Goal: Task Accomplishment & Management: Manage account settings

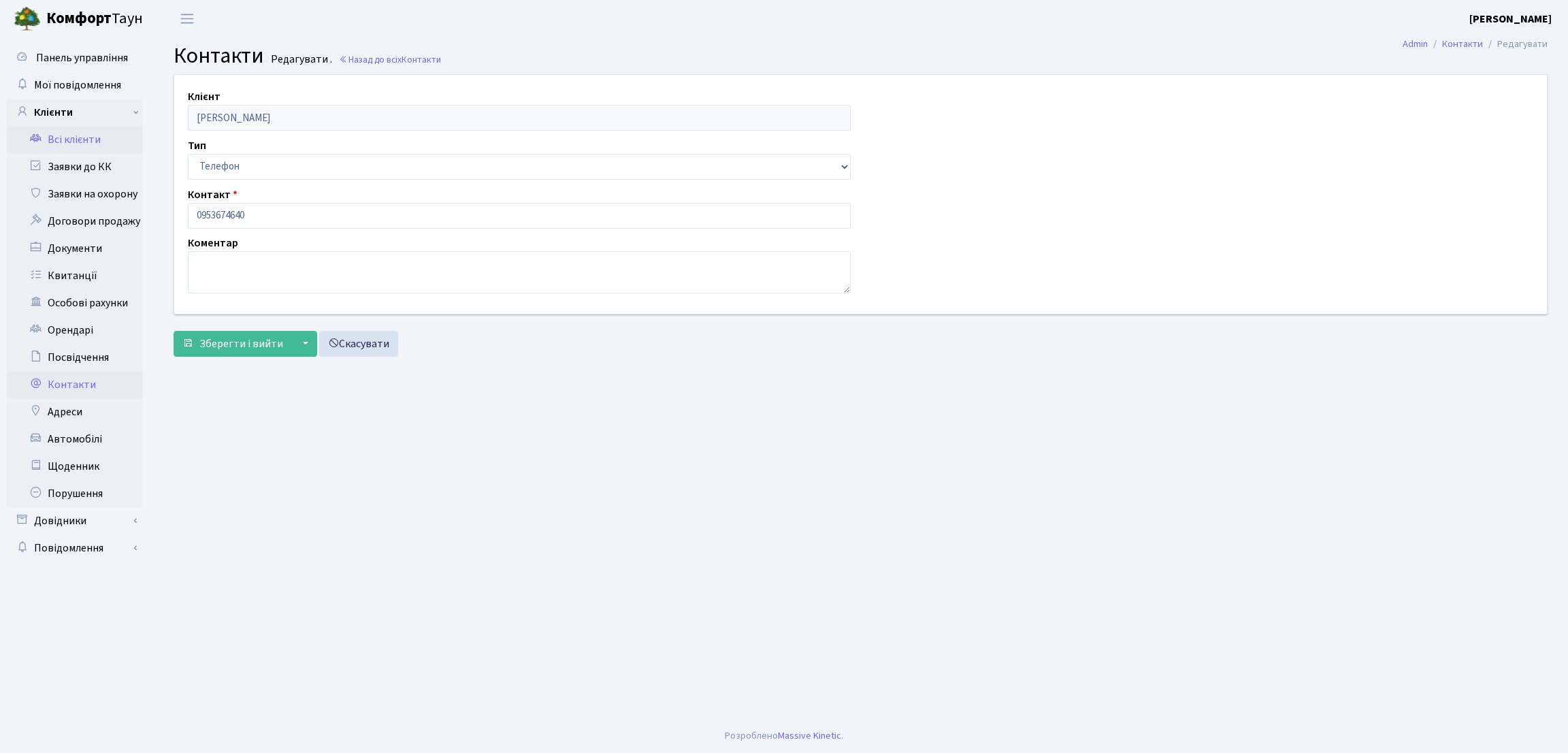
click at [97, 136] on link "Всі клієнти" at bounding box center [75, 140] width 136 height 28
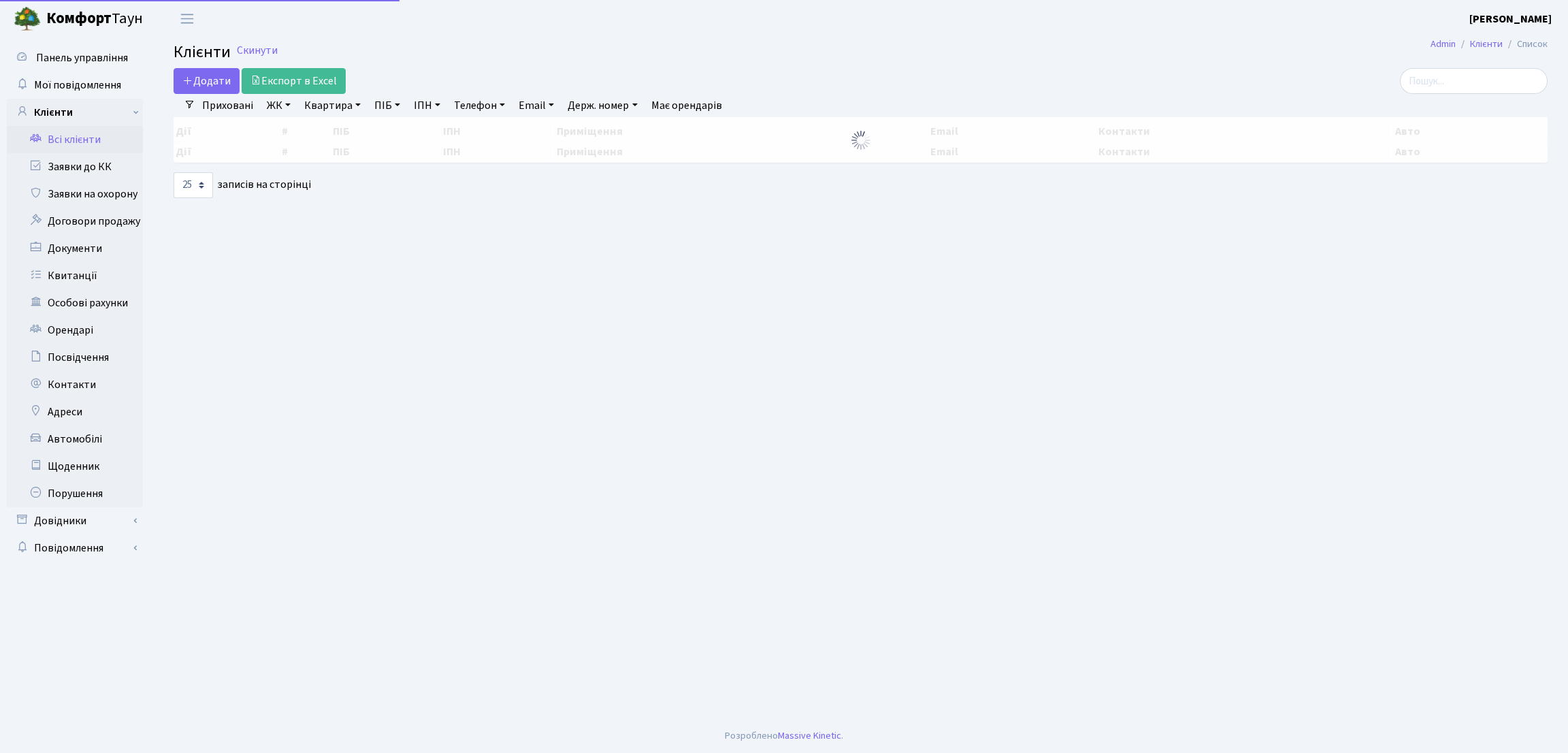
select select "25"
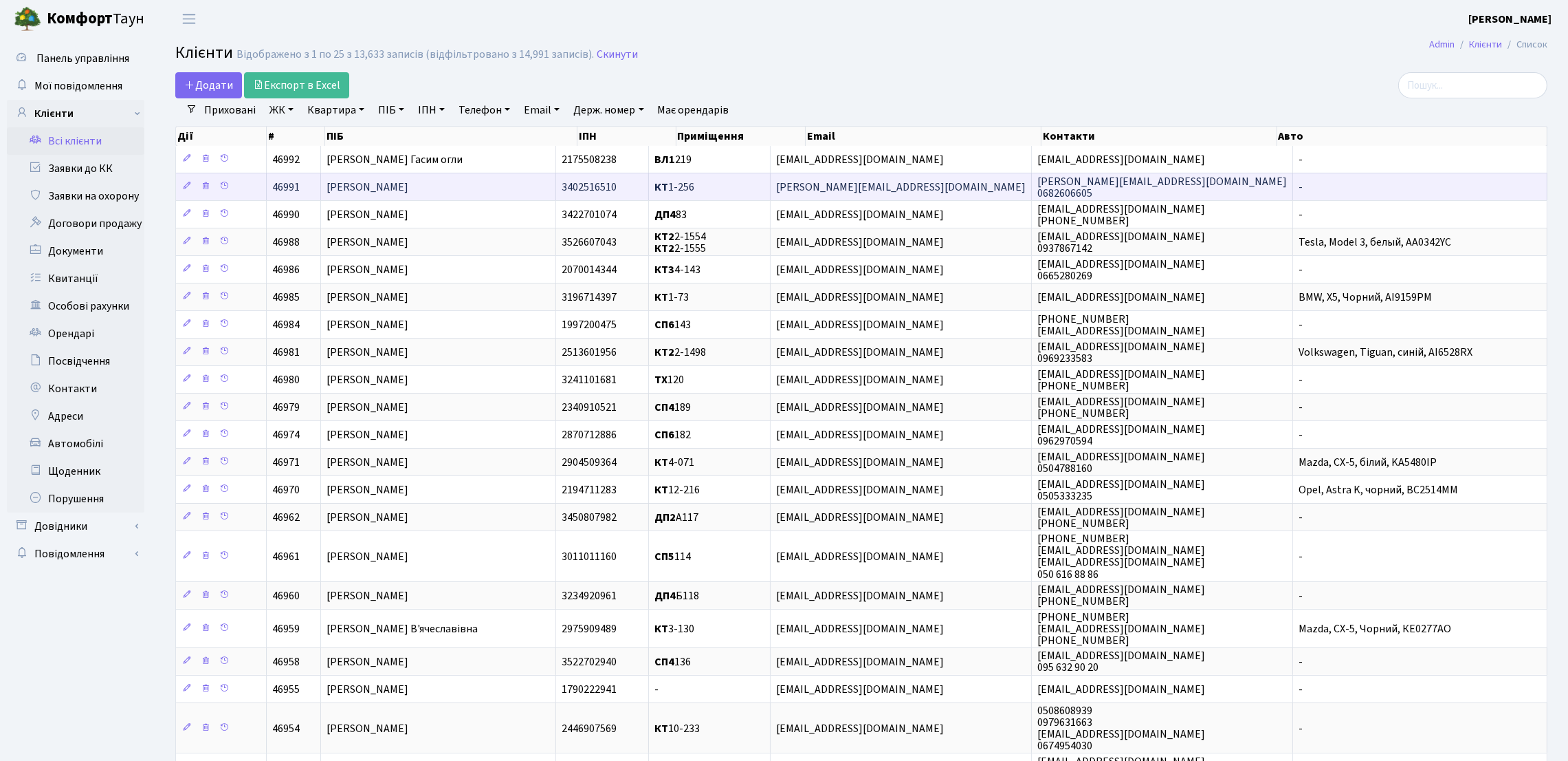
click at [408, 191] on span "[PERSON_NAME]" at bounding box center [367, 187] width 82 height 15
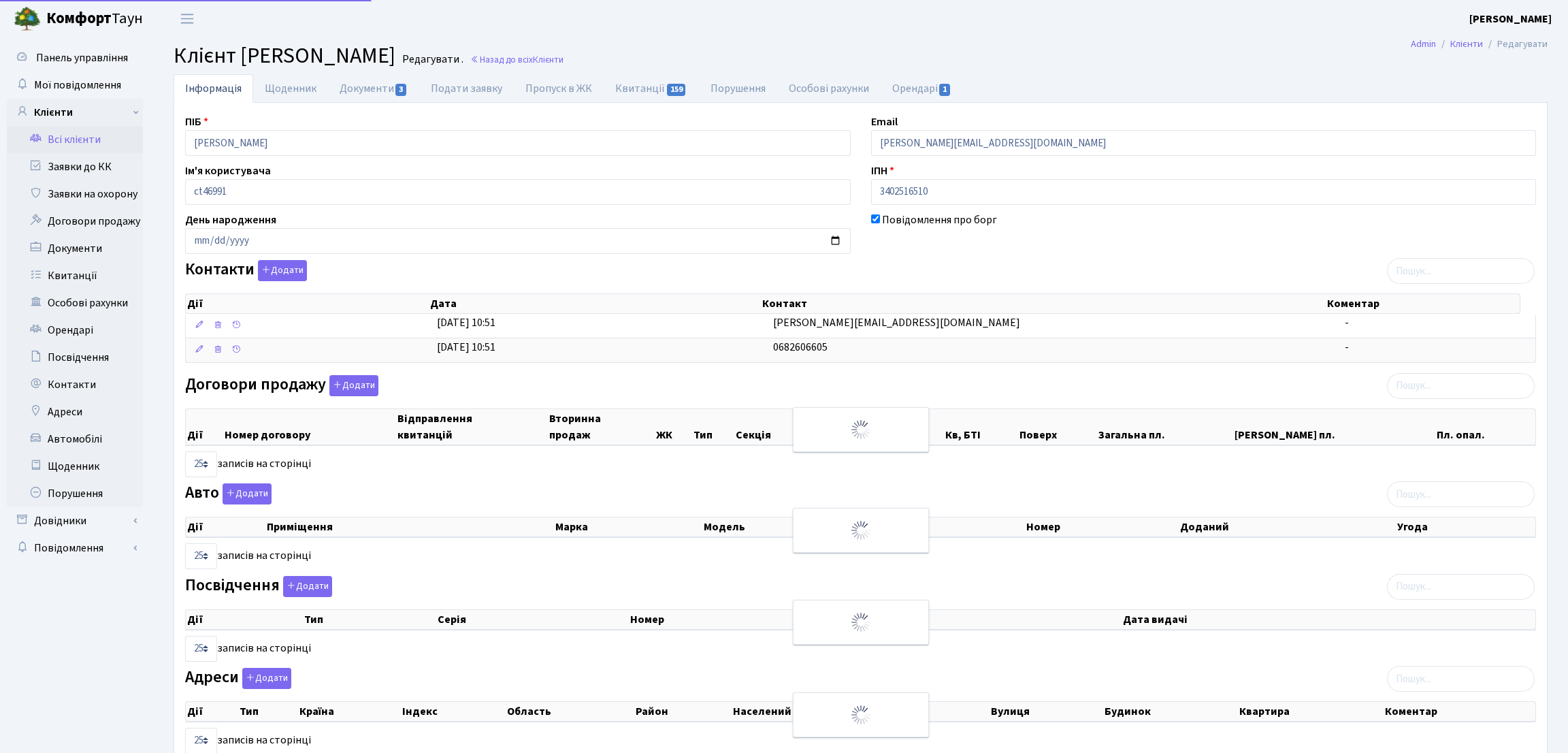
select select "25"
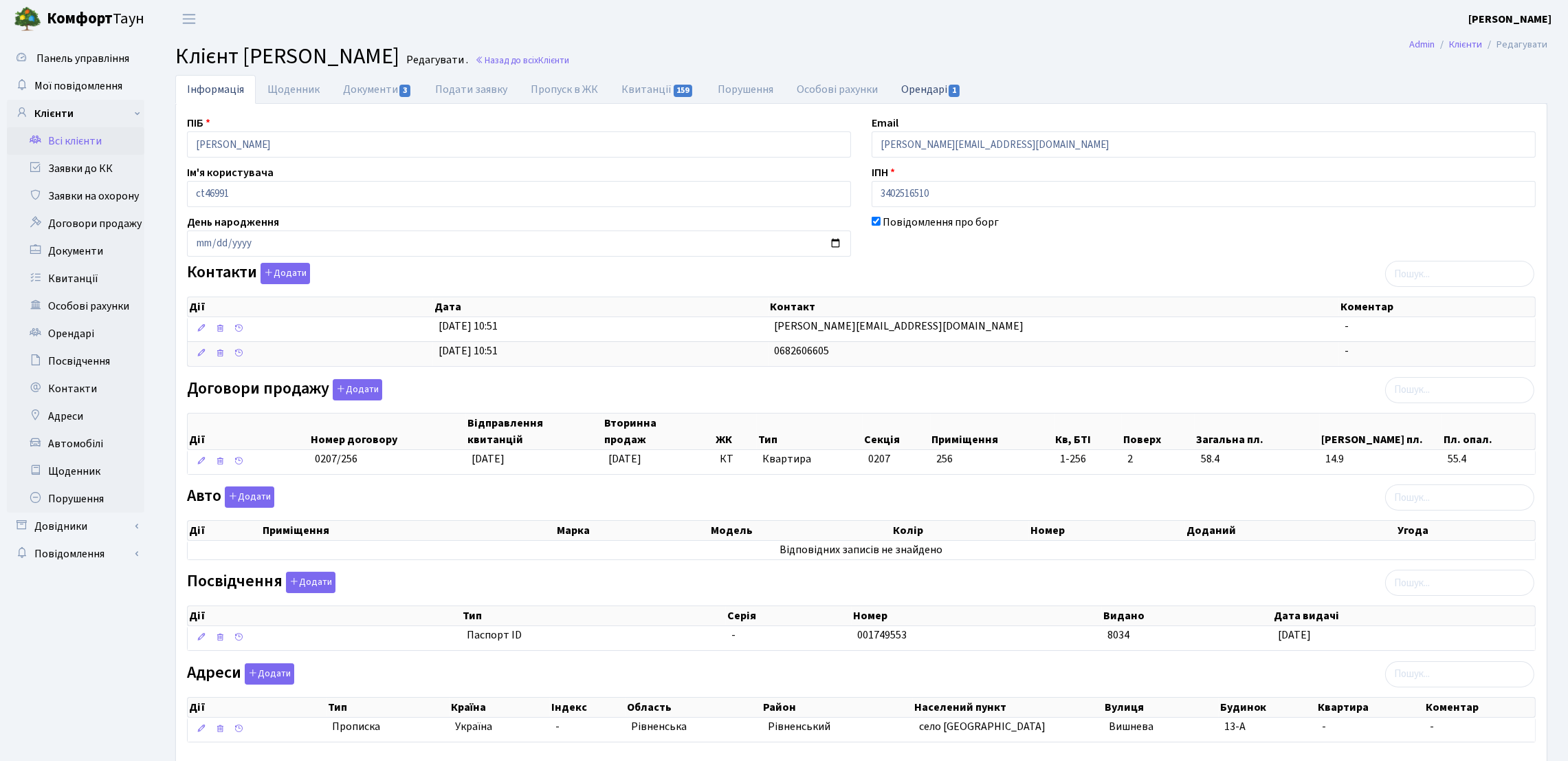
click at [916, 86] on link "Орендарі 1" at bounding box center [931, 89] width 83 height 29
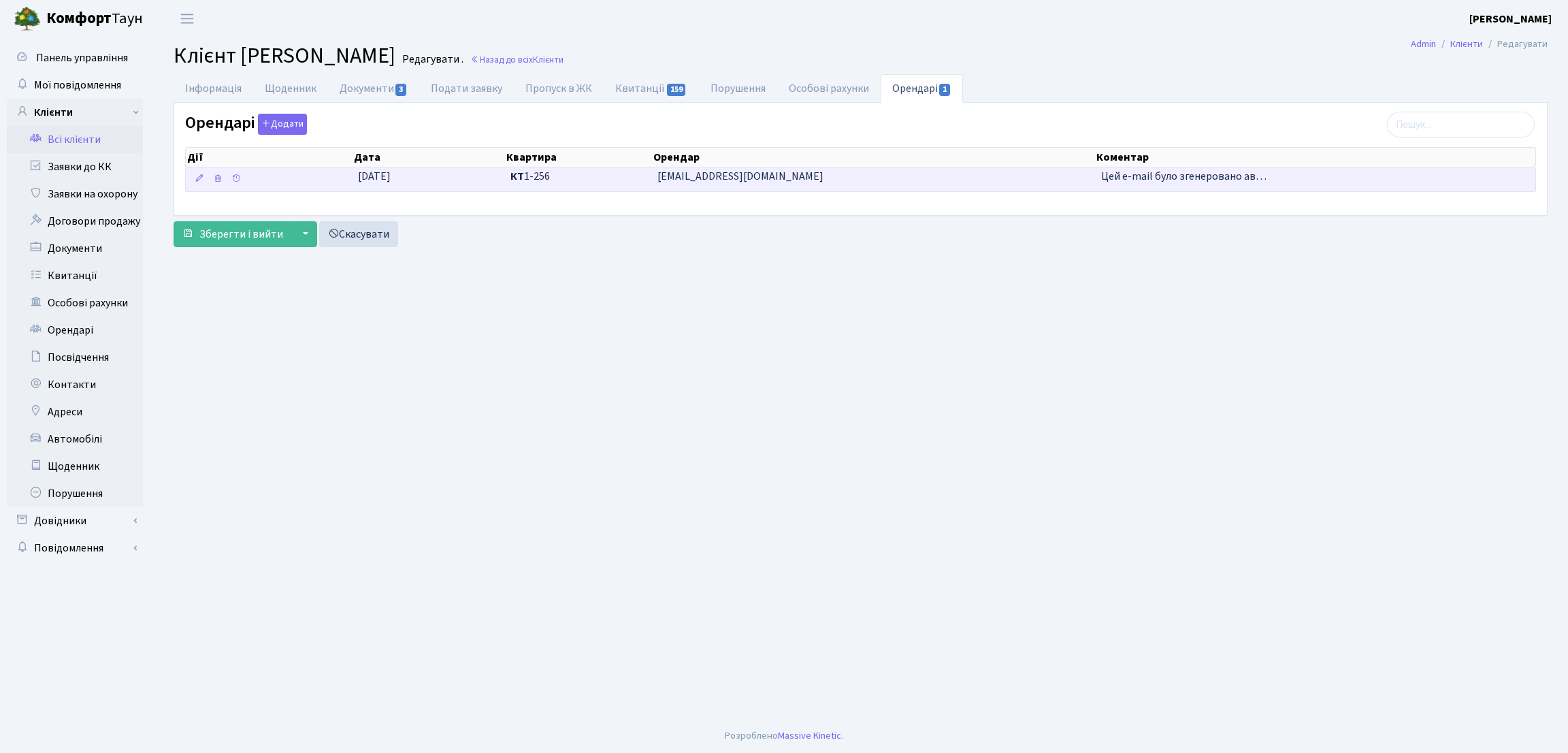
click at [673, 191] on td "[EMAIL_ADDRESS][DOMAIN_NAME]" at bounding box center [873, 179] width 444 height 24
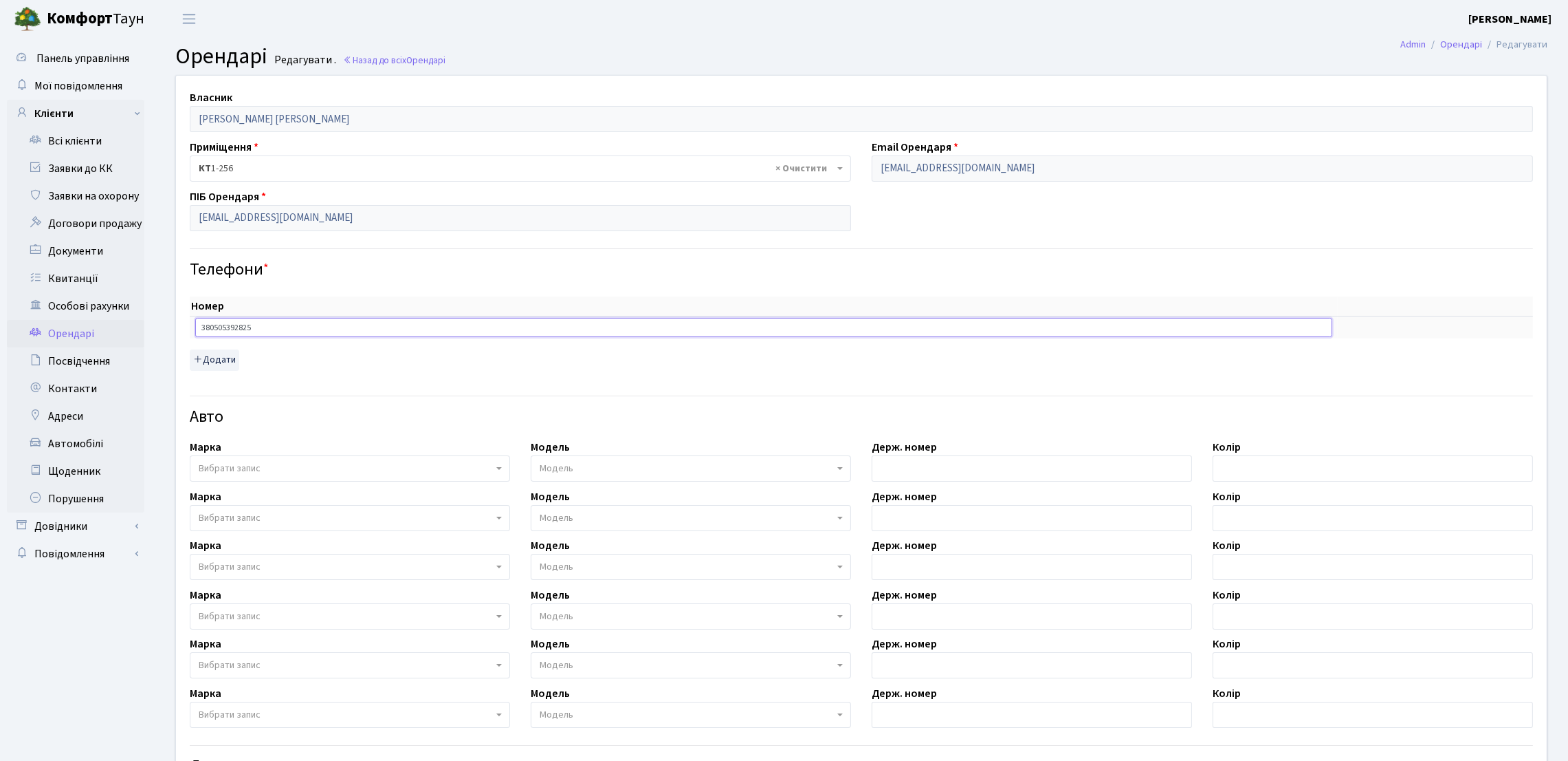
drag, startPoint x: 302, startPoint y: 331, endPoint x: 141, endPoint y: 326, distance: 161.1
click at [141, 326] on div "Панель управління Мої повідомлення Клієнти Всі клієнти Заявки до КК" at bounding box center [784, 490] width 1568 height 904
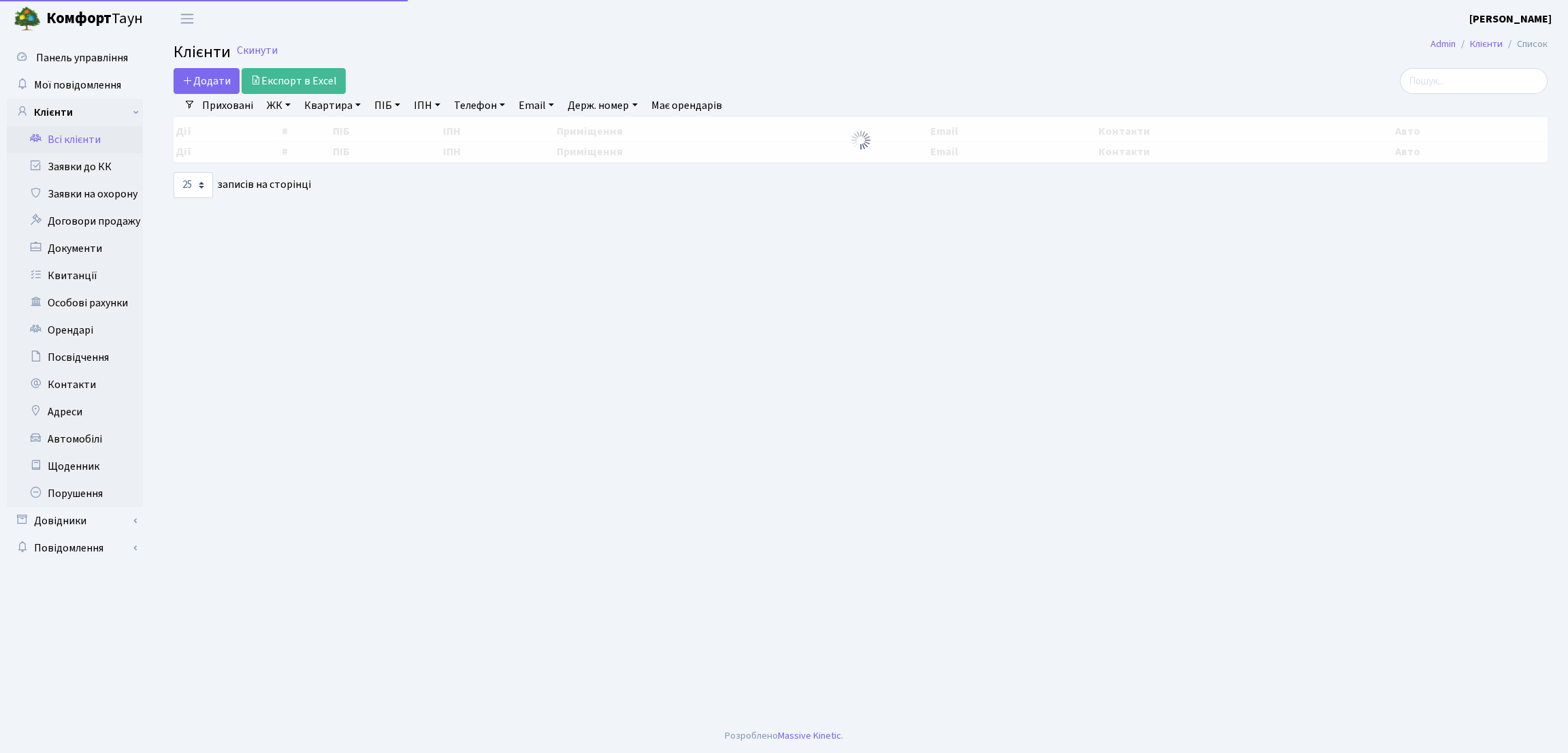
select select "25"
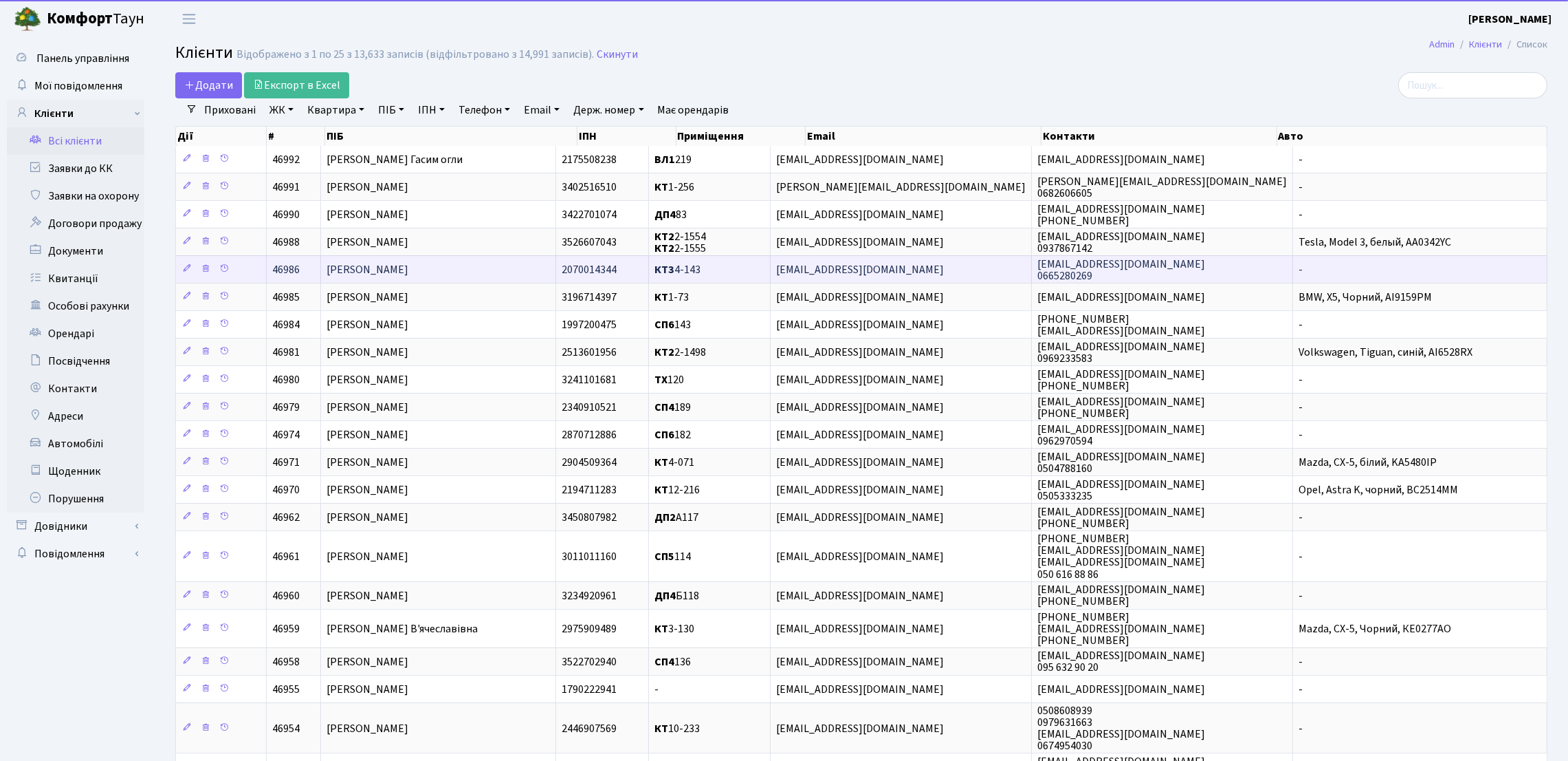
click at [496, 271] on td "[PERSON_NAME]" at bounding box center [438, 269] width 235 height 28
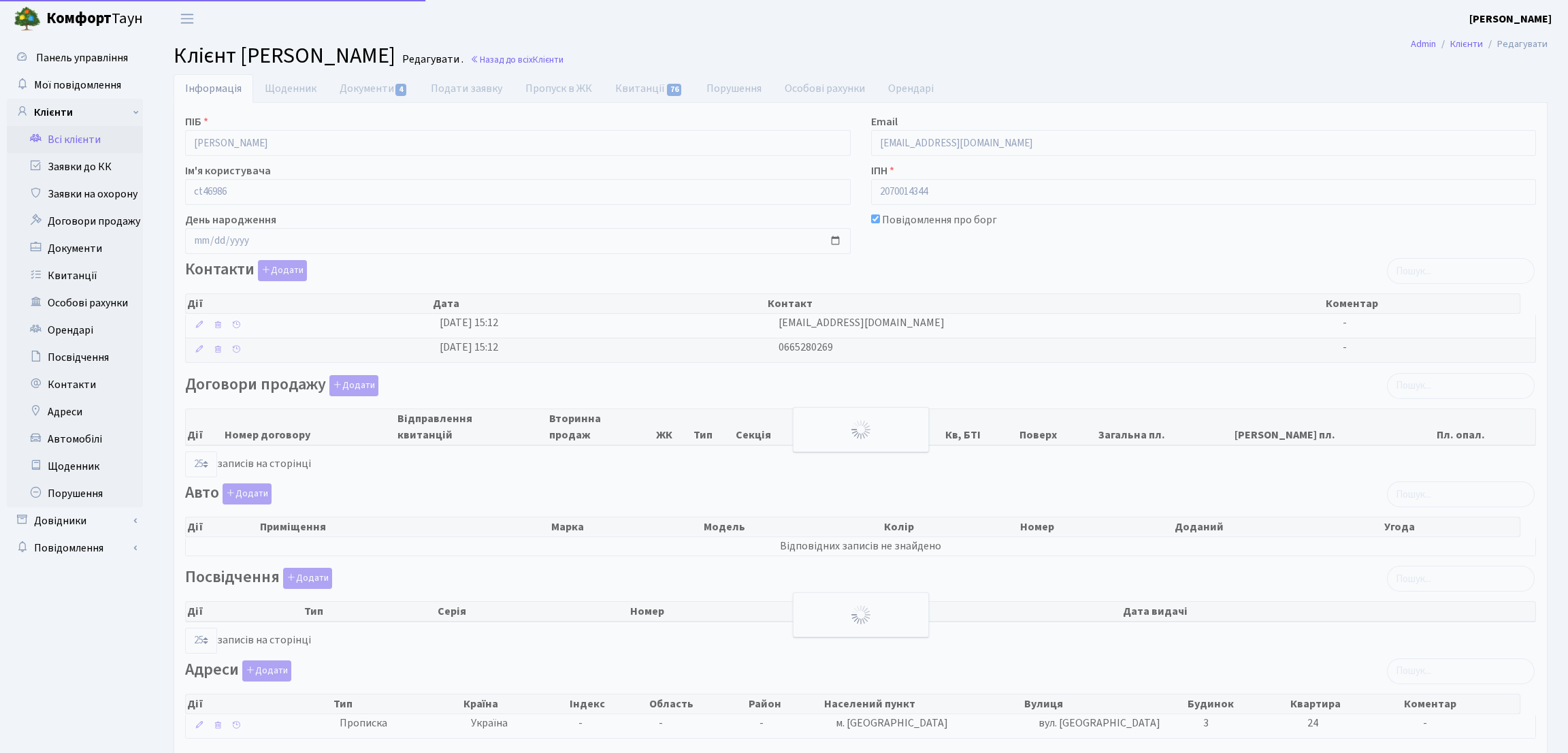
select select "25"
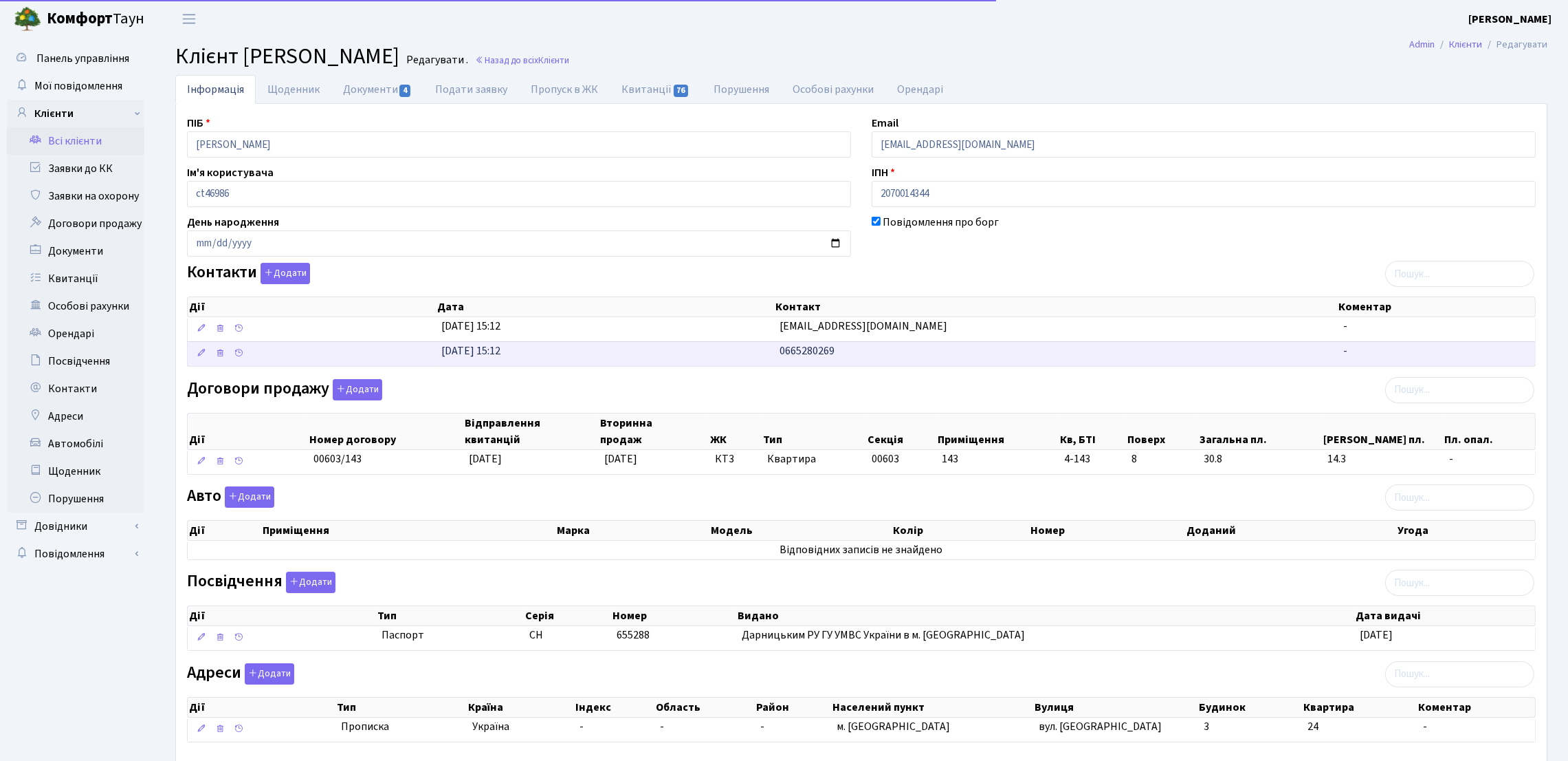
click at [824, 352] on span "0665280269" at bounding box center [807, 350] width 55 height 15
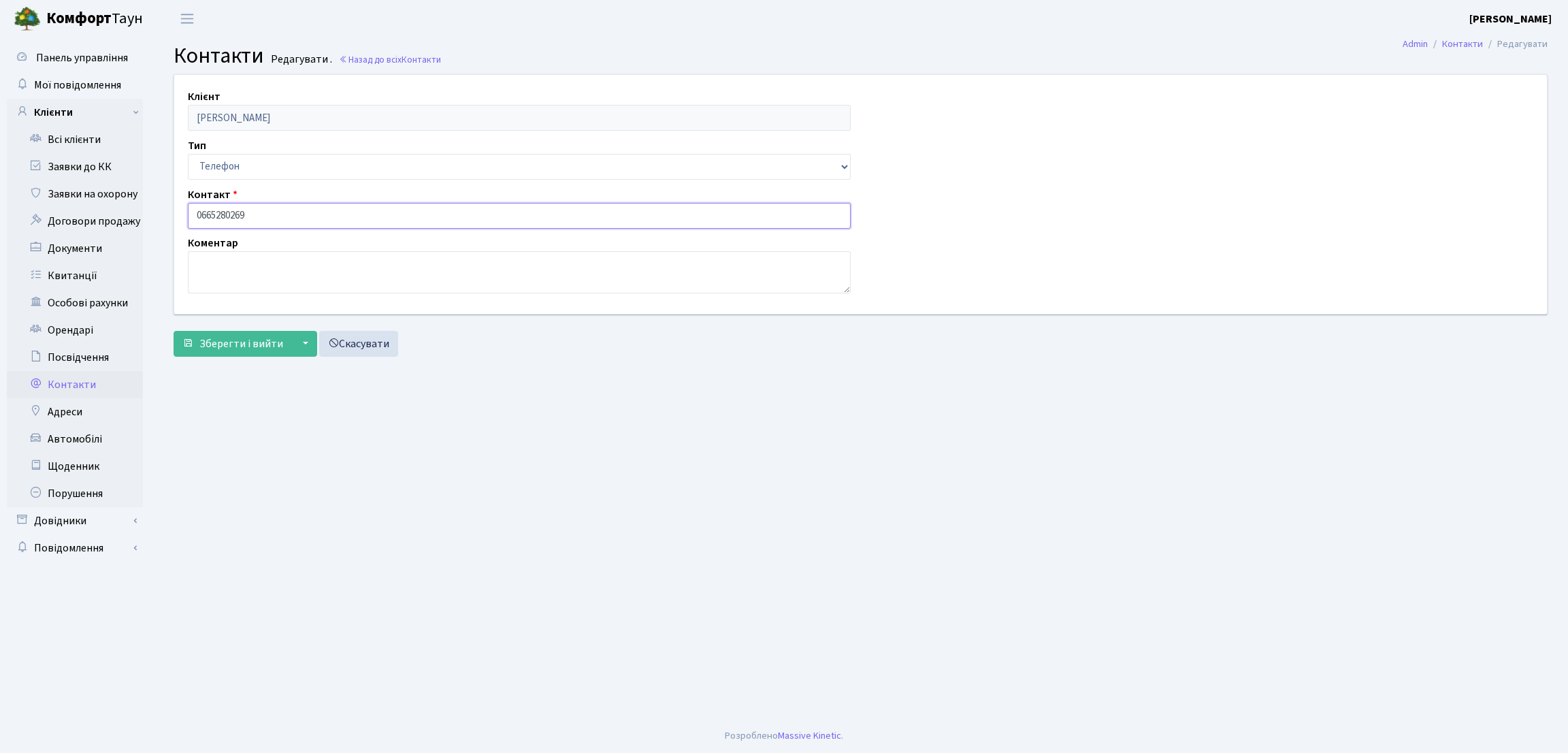
drag, startPoint x: 293, startPoint y: 208, endPoint x: 144, endPoint y: 206, distance: 149.0
click at [144, 206] on div "Панель управління Мої повідомлення Клієнти Всі клієнти Заявки до КК" at bounding box center [784, 378] width 1568 height 681
click at [233, 461] on main "Admin Контакти Редагувати Контакти Редагувати . Назад до всіх Контакти Клієнт П…" at bounding box center [860, 378] width 1415 height 681
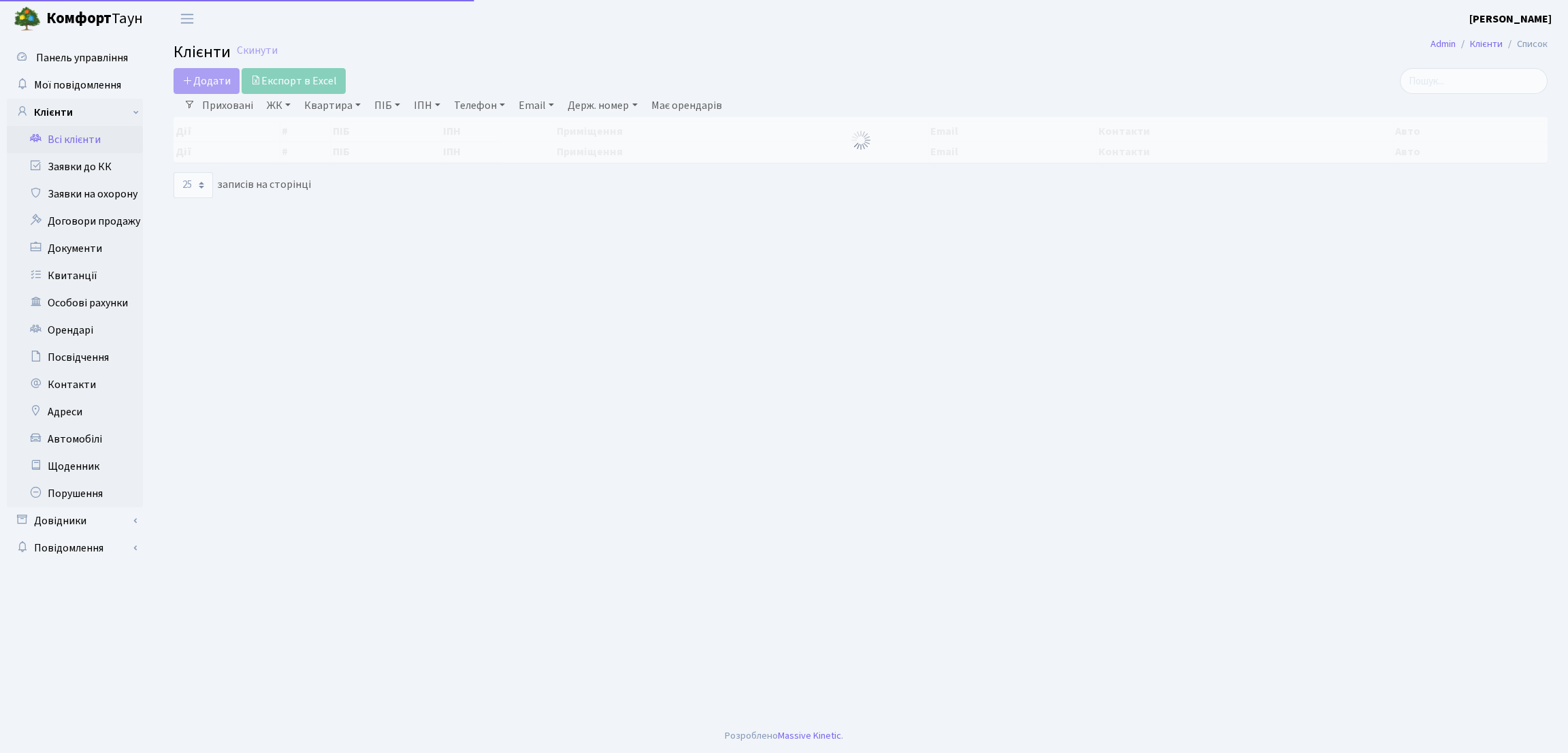
select select "25"
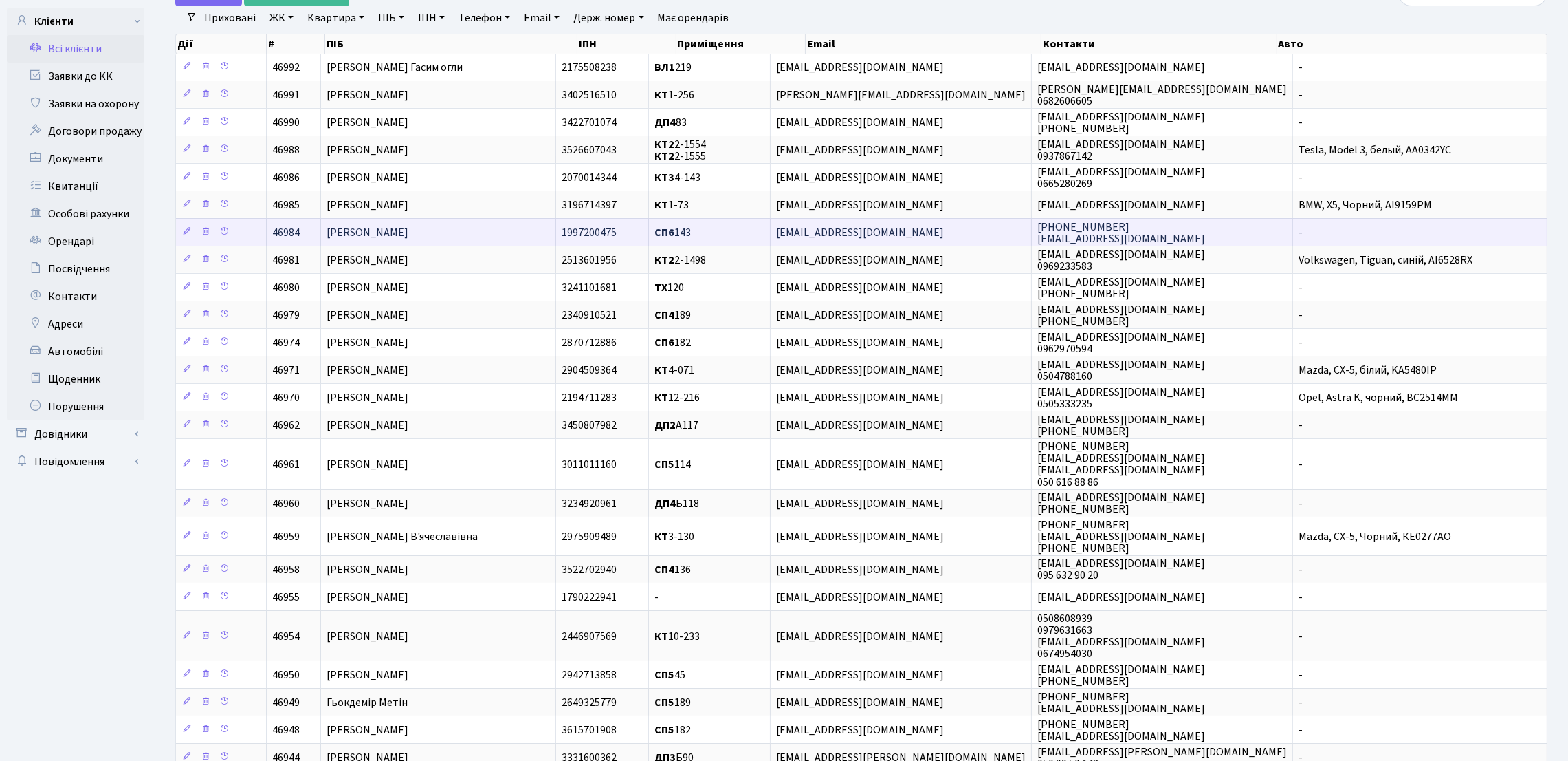
scroll to position [234, 0]
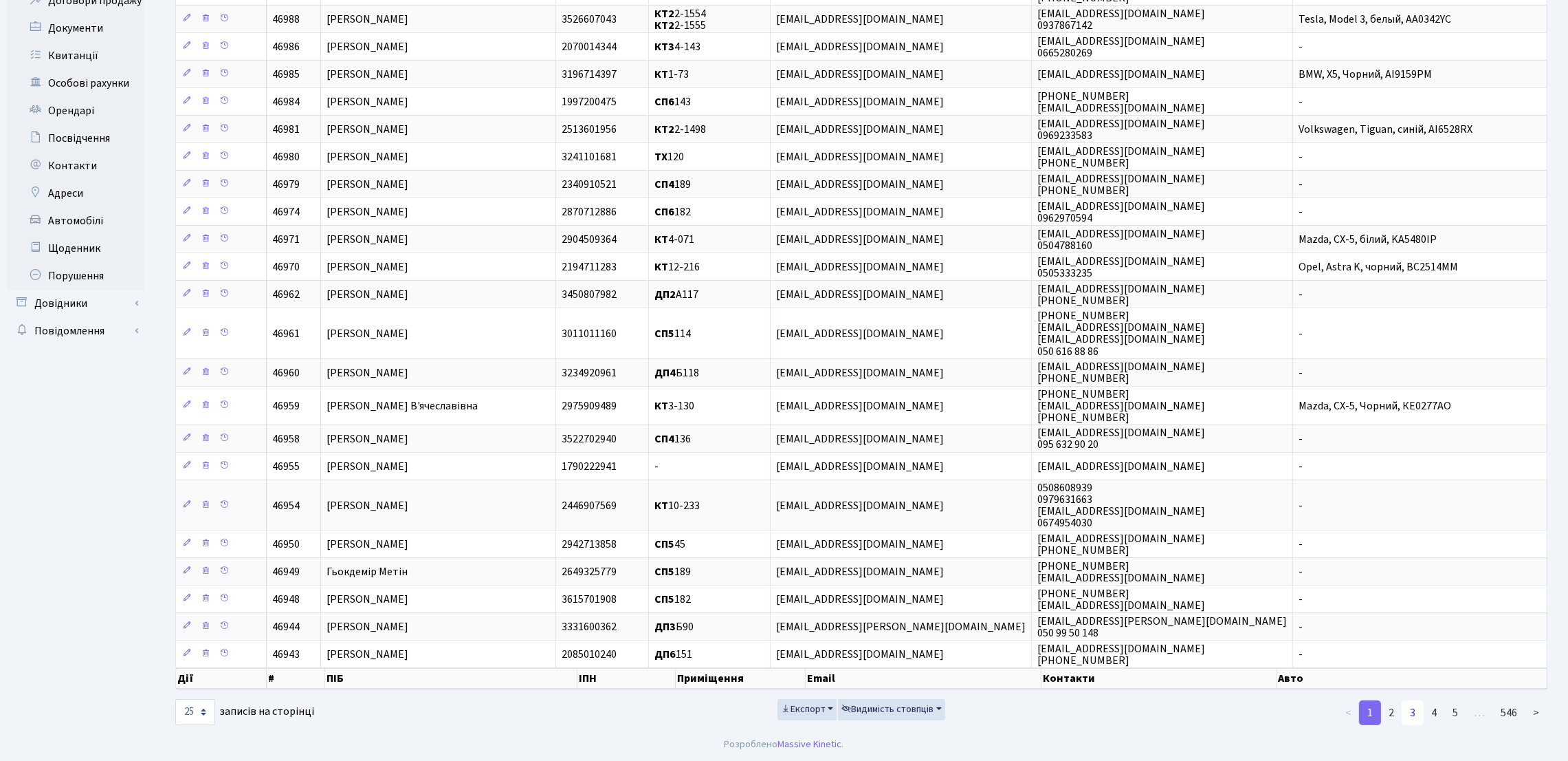
click at [1424, 709] on link "3" at bounding box center [1413, 713] width 22 height 25
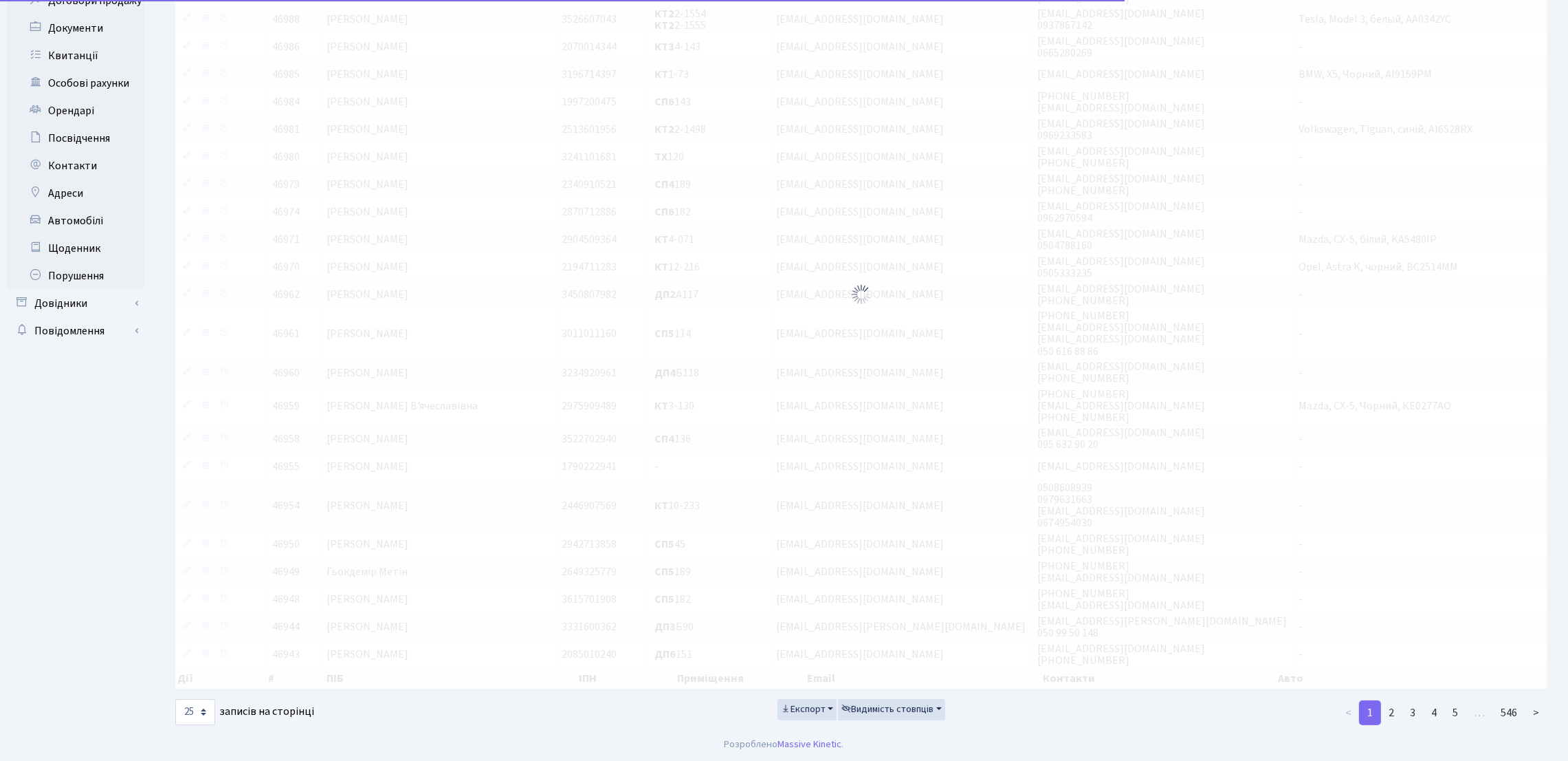
scroll to position [386, 0]
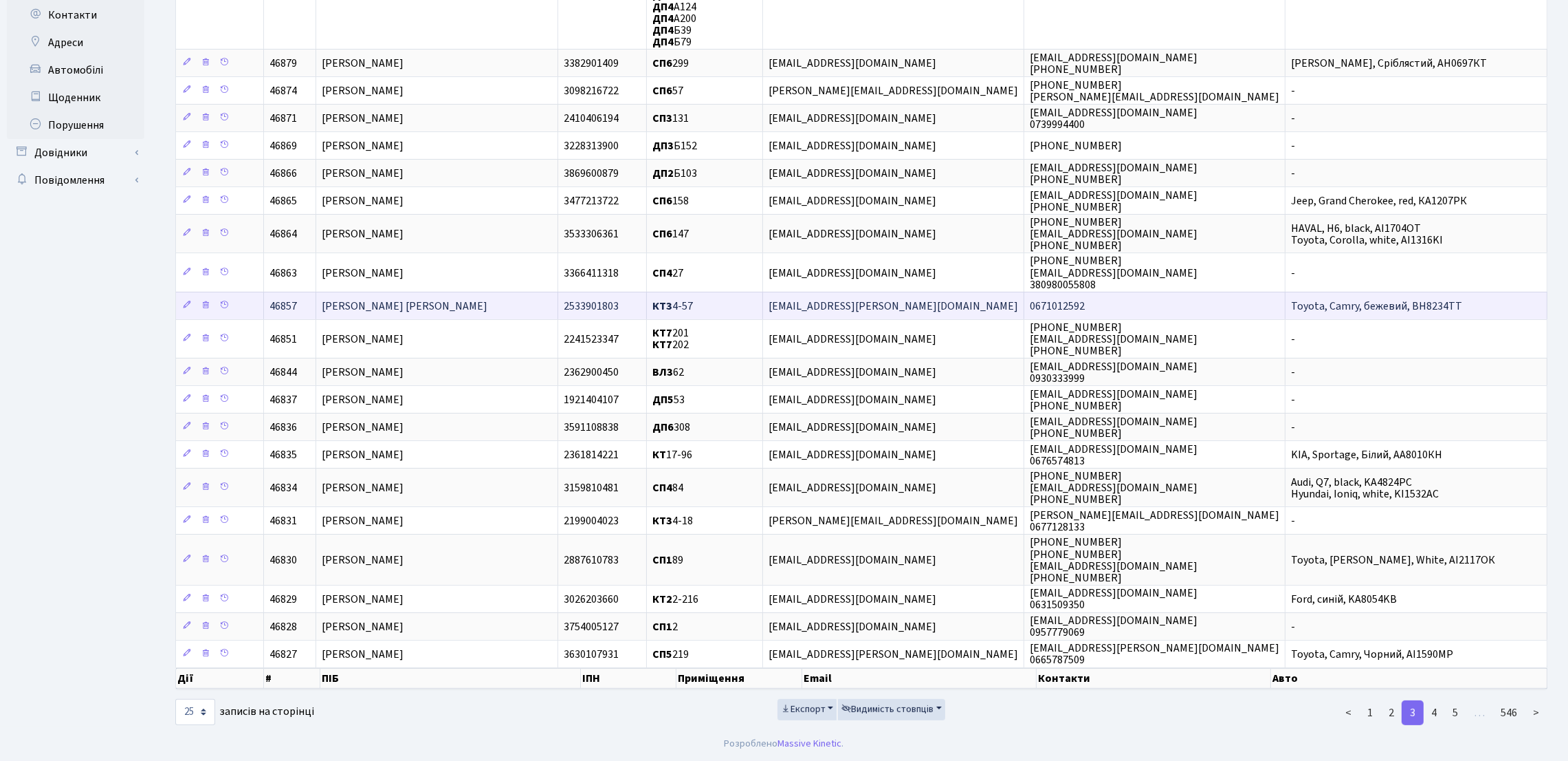
click at [464, 301] on td "[PERSON_NAME] [PERSON_NAME]" at bounding box center [437, 306] width 243 height 28
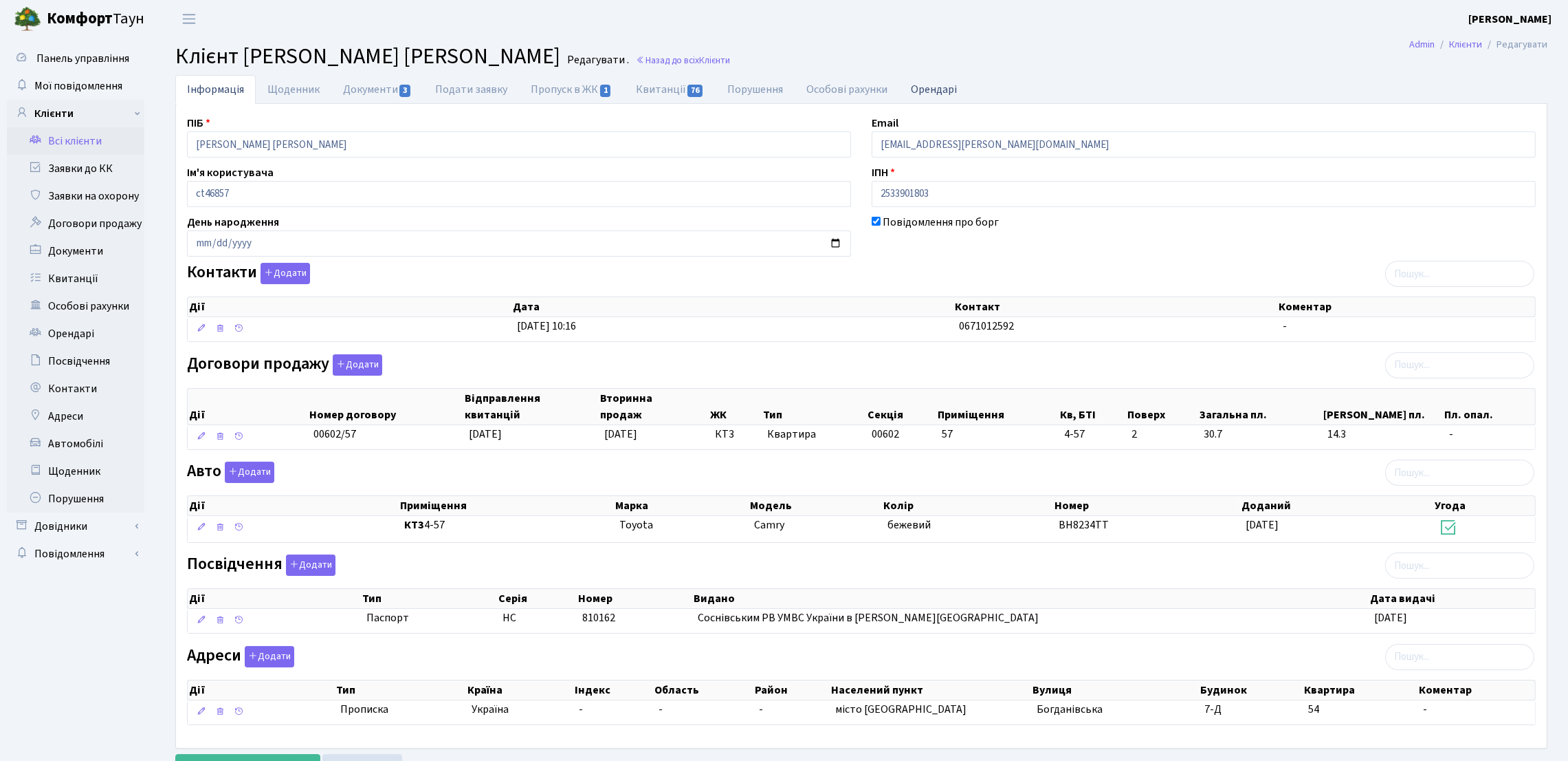
click at [939, 93] on link "Орендарі" at bounding box center [933, 89] width 69 height 29
select select "25"
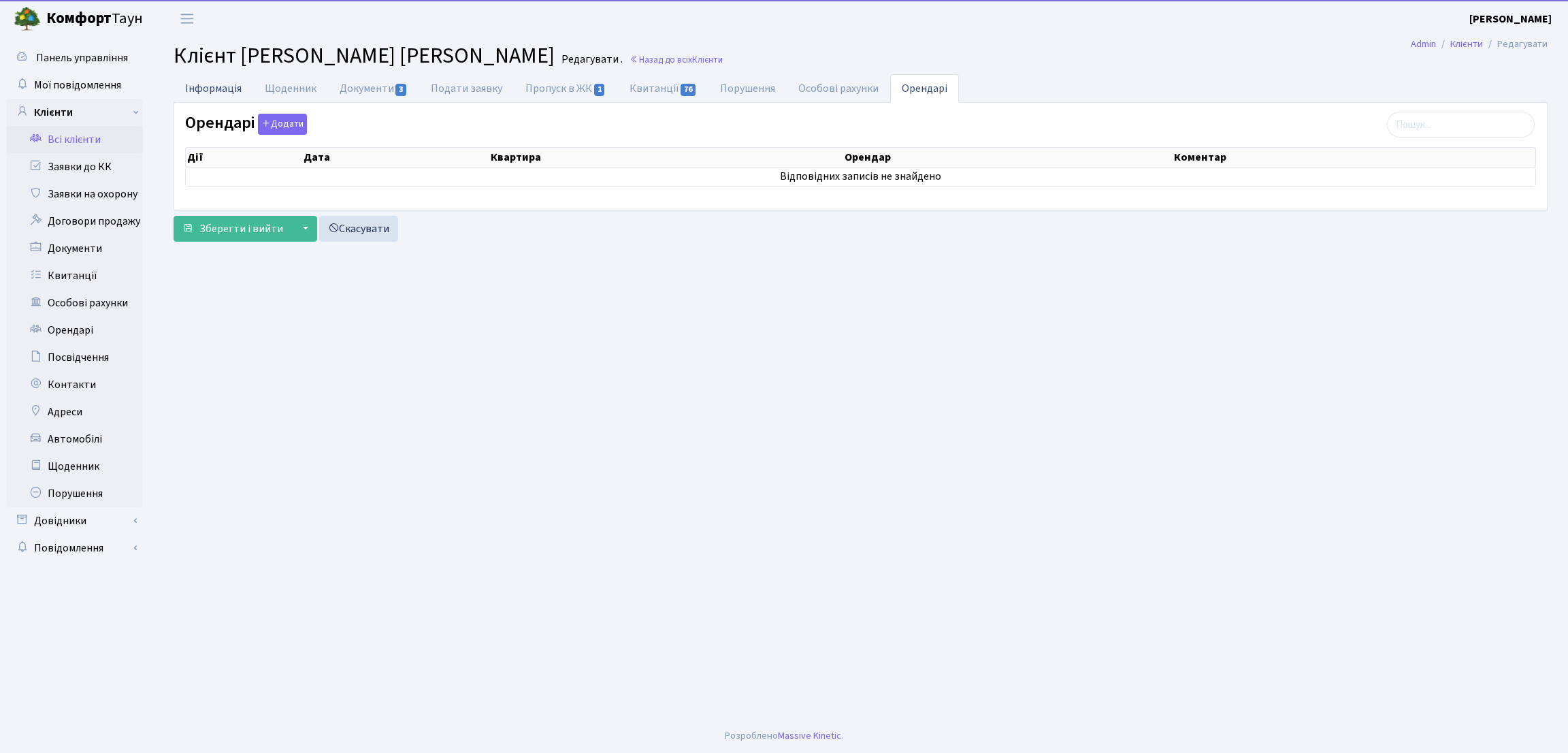
click at [219, 82] on link "Інформація" at bounding box center [214, 88] width 80 height 28
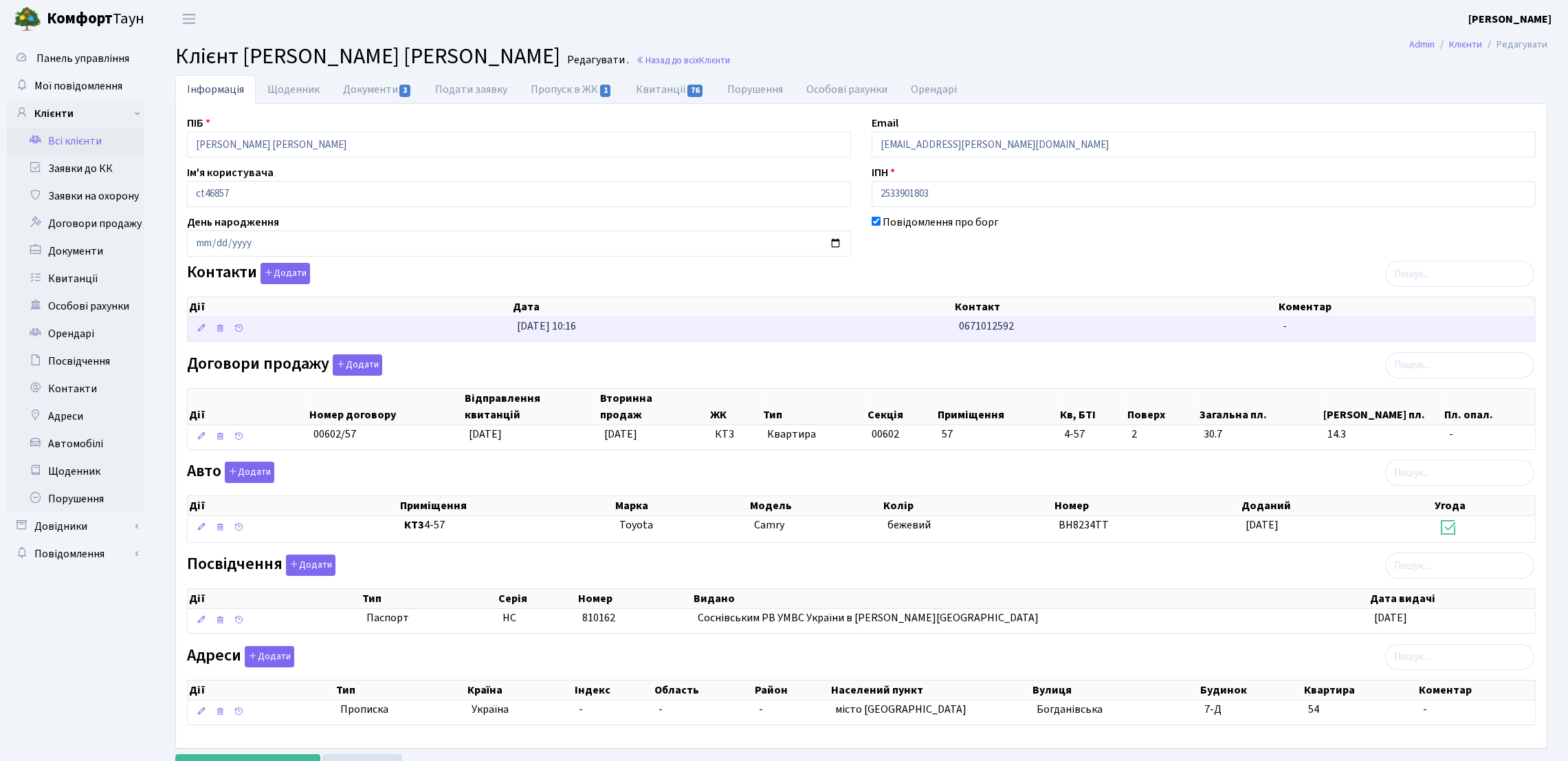
click at [956, 327] on td "0671012592" at bounding box center [1115, 329] width 324 height 24
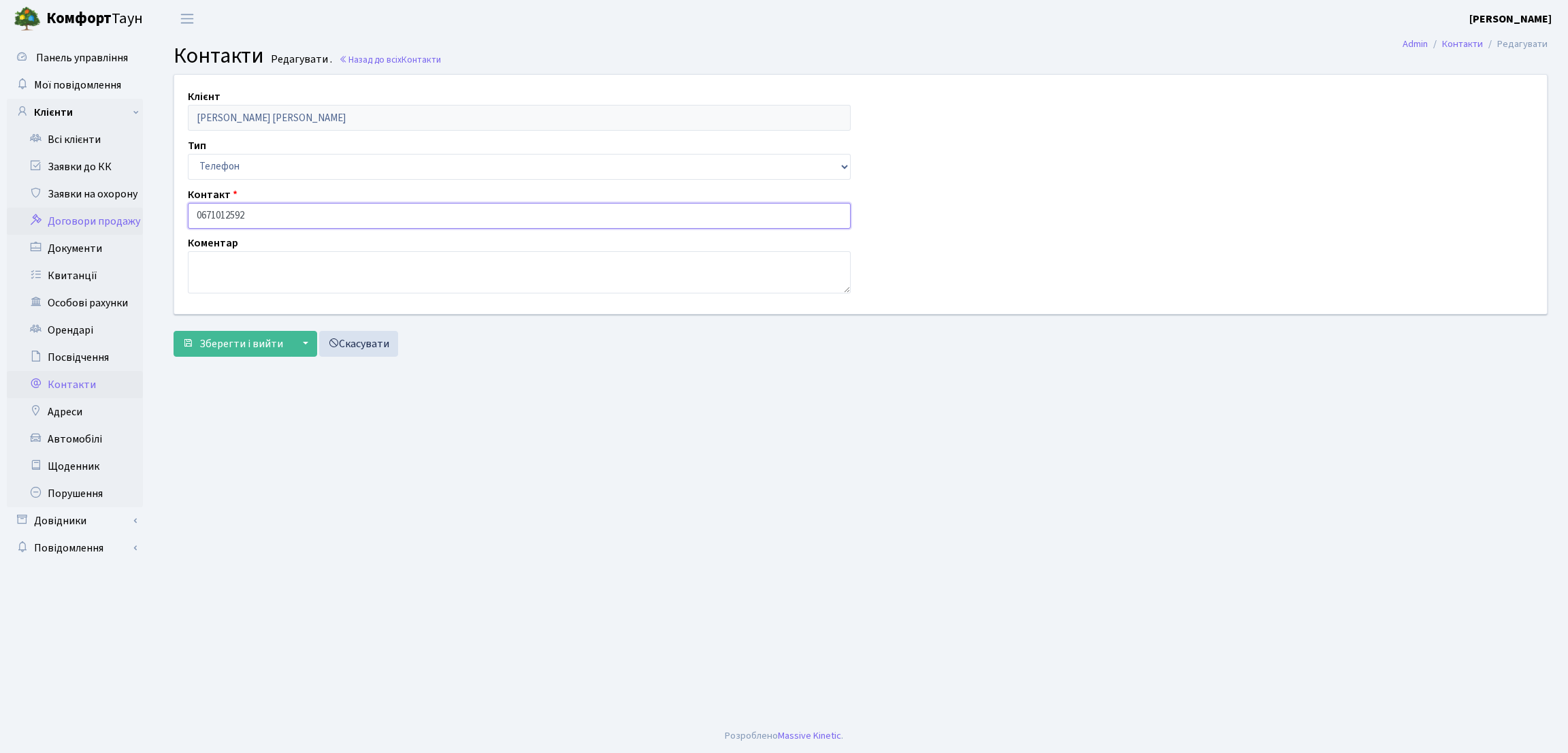
drag, startPoint x: 271, startPoint y: 218, endPoint x: 133, endPoint y: 209, distance: 138.3
click at [133, 209] on div "Панель управління Мої повідомлення Клієнти Всі клієнти Заявки до КК" at bounding box center [784, 378] width 1568 height 681
